Goal: Complete application form

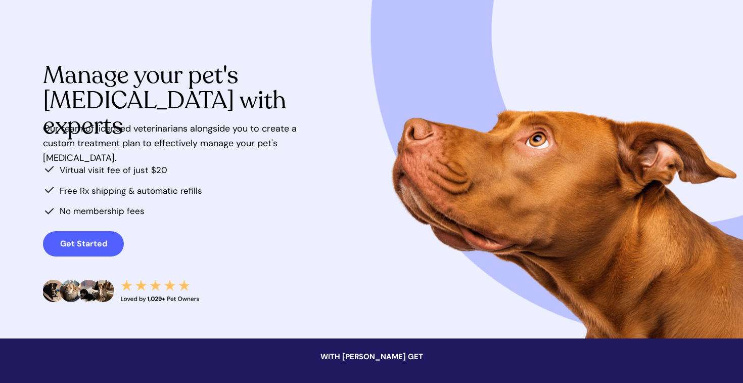
scroll to position [66, 0]
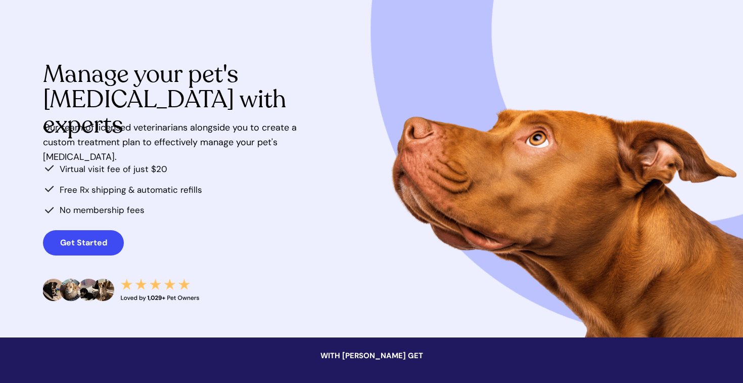
click at [76, 242] on strong "Get Started" at bounding box center [83, 242] width 47 height 11
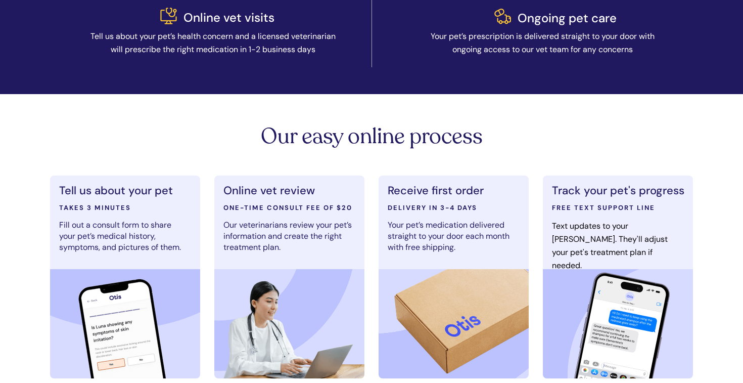
scroll to position [509, 0]
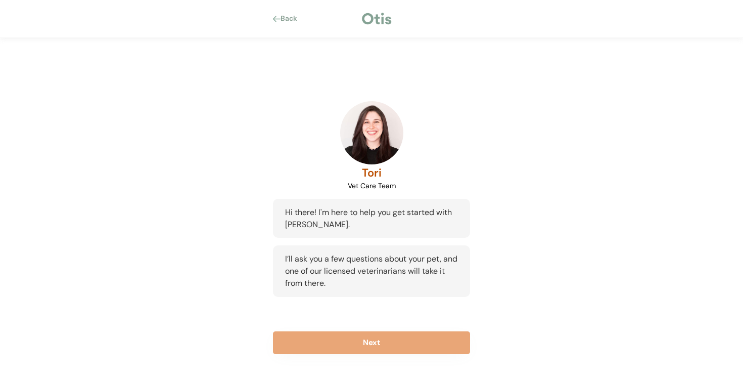
click at [367, 331] on div "Tori Vet Care Team Hi there! I'm here to help you get started with [PERSON_NAME…" at bounding box center [371, 227] width 227 height 303
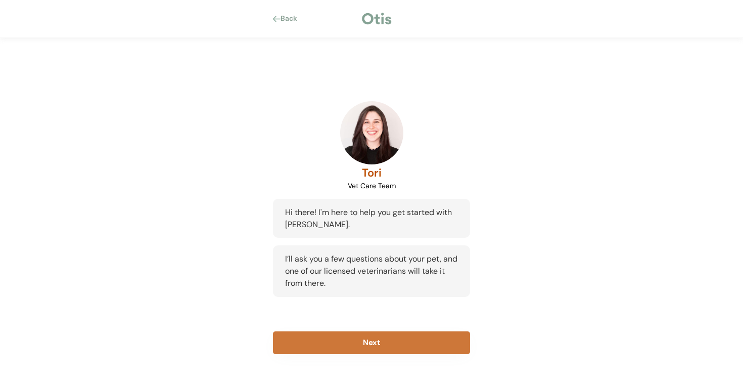
click at [368, 347] on button "Next" at bounding box center [371, 342] width 197 height 23
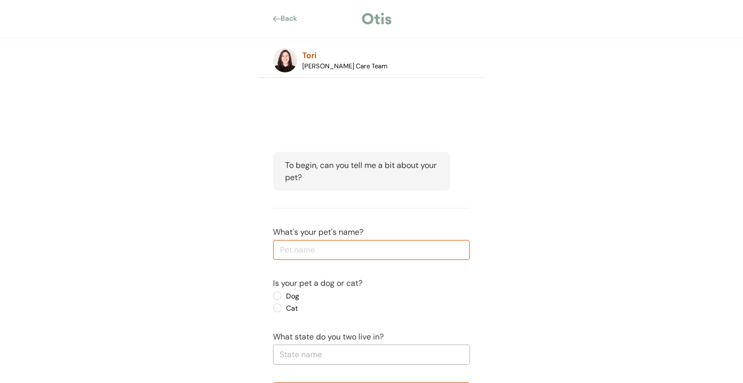
click at [290, 20] on div "Back" at bounding box center [291, 19] width 23 height 10
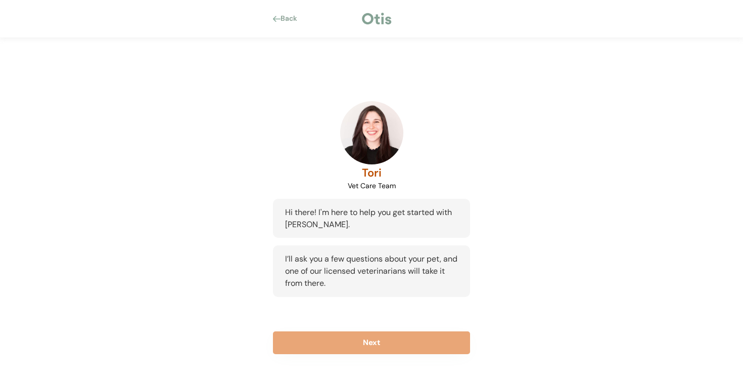
click at [286, 19] on div "Back" at bounding box center [291, 19] width 23 height 10
